Goal: Navigation & Orientation: Find specific page/section

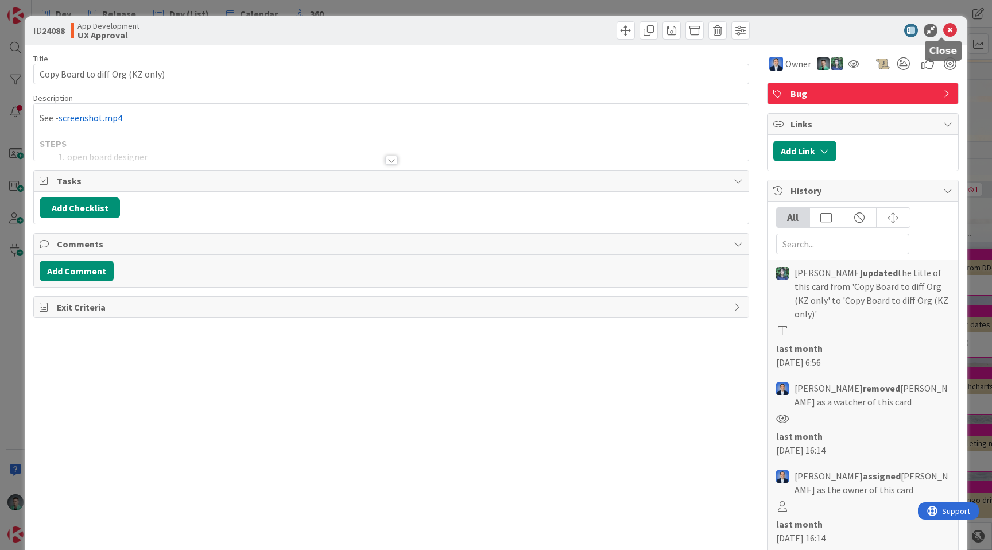
click at [943, 29] on icon at bounding box center [950, 31] width 14 height 14
